Goal: Communication & Community: Share content

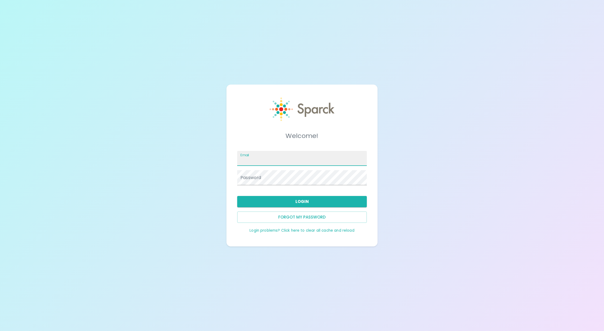
click at [284, 156] on input "Email" at bounding box center [302, 158] width 130 height 15
type input "[EMAIL_ADDRESS][DOMAIN_NAME]"
click at [299, 202] on button "Login" at bounding box center [302, 201] width 130 height 11
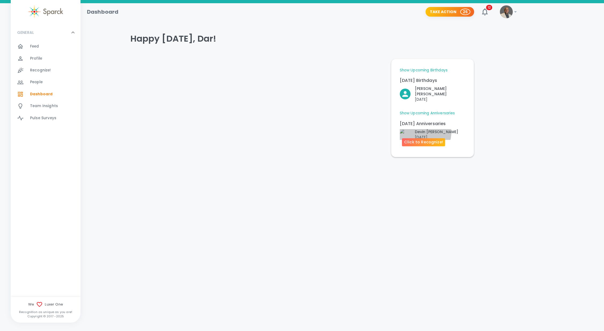
click at [421, 129] on p "[PERSON_NAME]" at bounding box center [436, 131] width 43 height 5
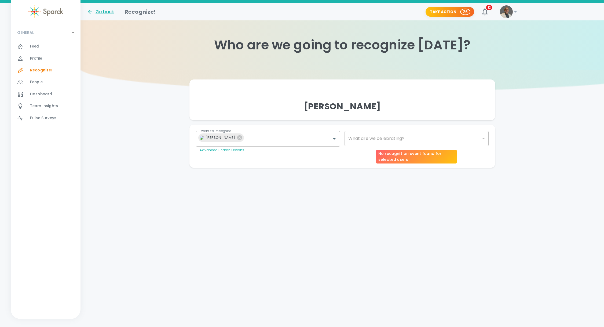
click at [374, 136] on div "​" at bounding box center [417, 138] width 144 height 15
click at [380, 139] on div "What are we celebrating? ​ What are we celebrating?" at bounding box center [417, 138] width 144 height 15
type input "1148"
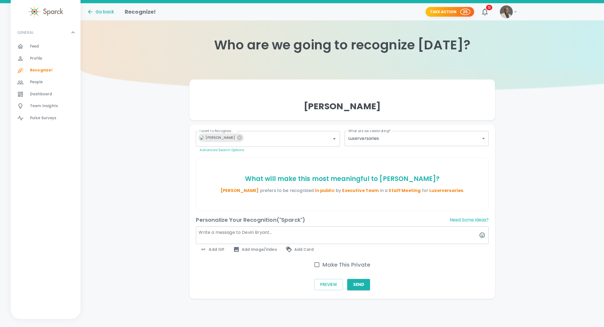
click at [281, 236] on textarea at bounding box center [342, 235] width 293 height 18
type textarea "Way to go, [PERSON_NAME]!!!"
click at [357, 283] on button "Send" at bounding box center [358, 284] width 23 height 11
